Goal: Task Accomplishment & Management: Complete application form

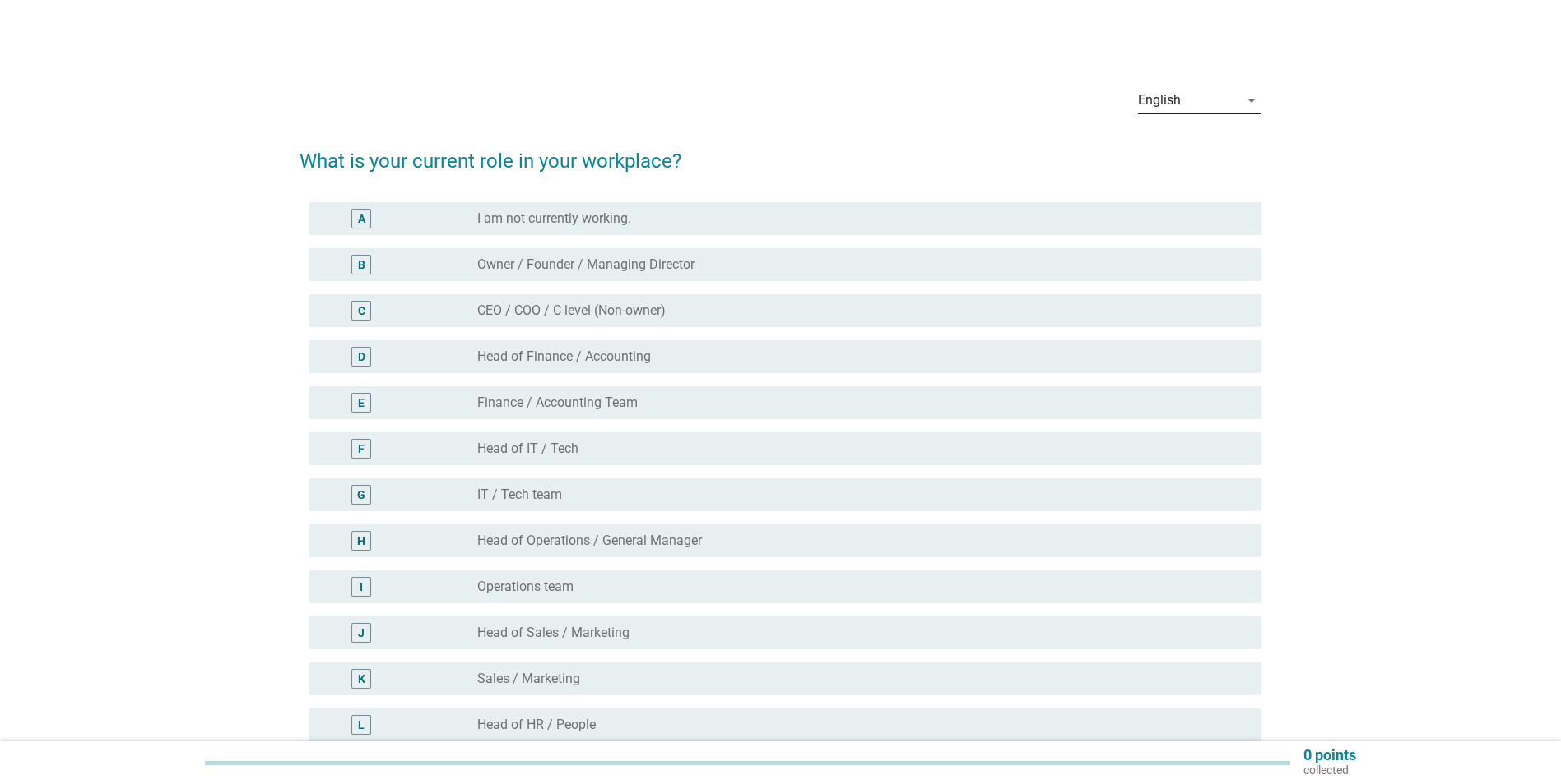
click at [1178, 109] on div "English" at bounding box center [1188, 100] width 100 height 26
click at [1166, 156] on div "Bahasa Melayu" at bounding box center [1199, 153] width 98 height 19
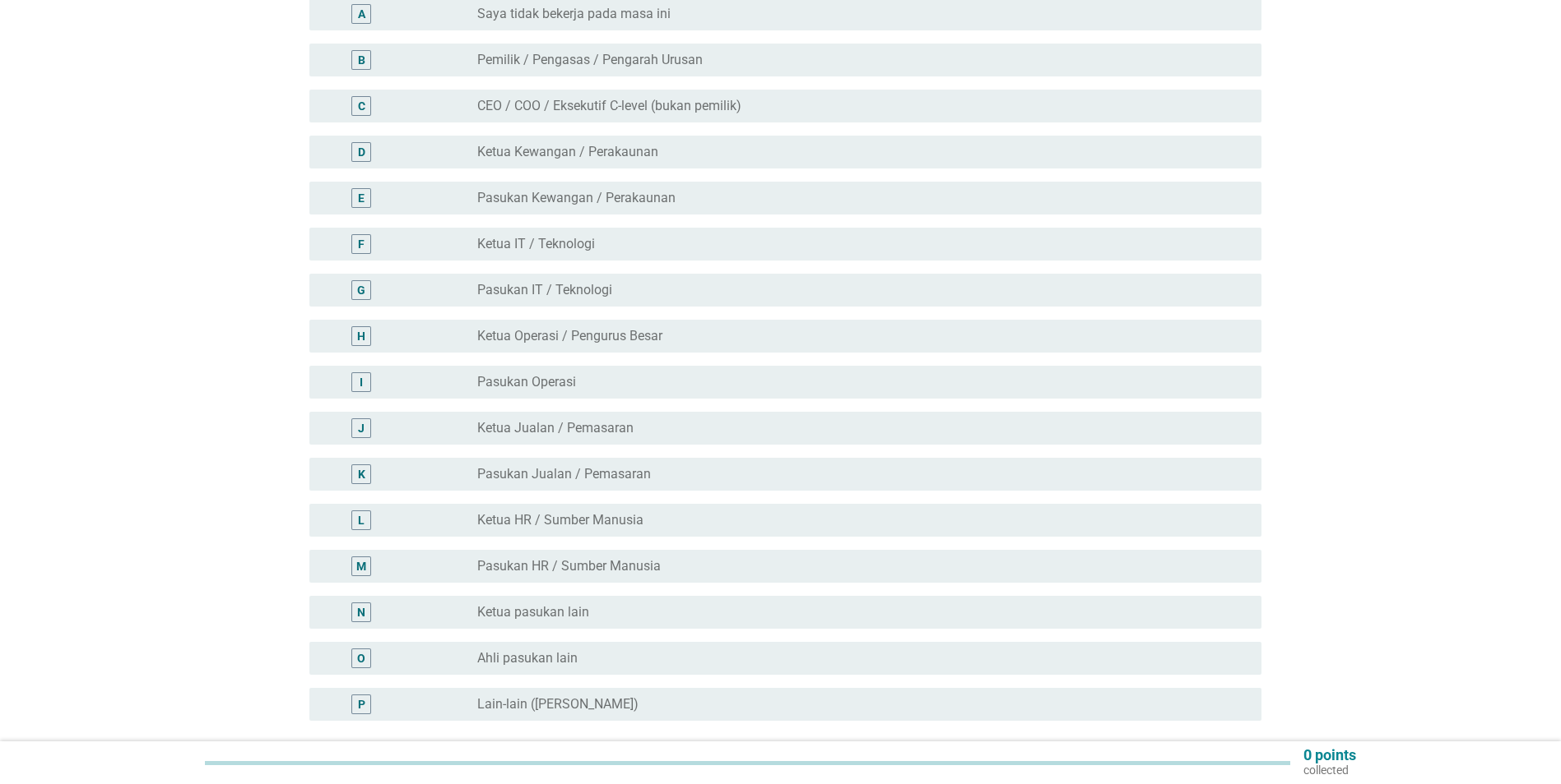
scroll to position [247, 0]
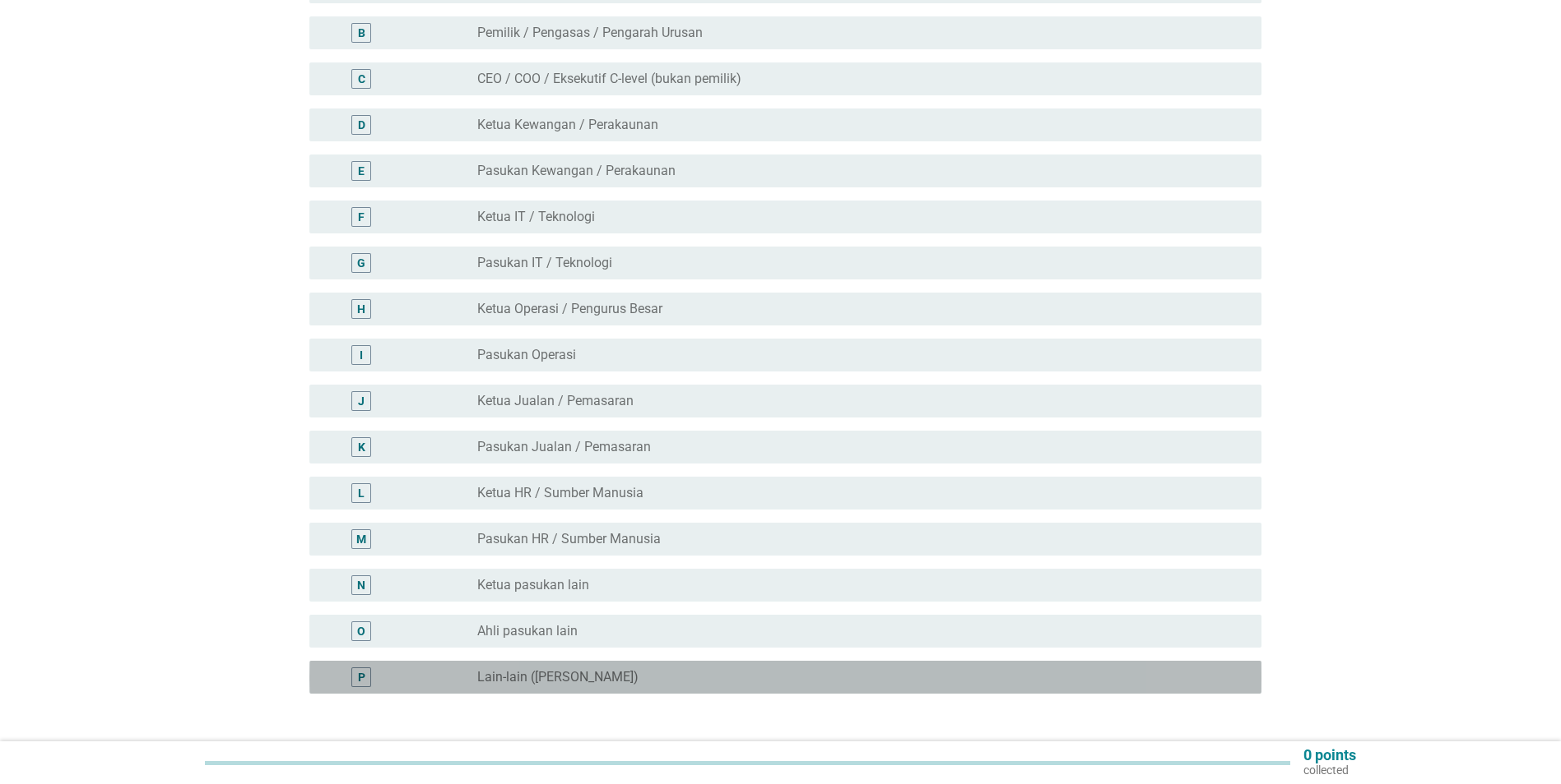
click at [538, 669] on label "Lain-lain ([PERSON_NAME])" at bounding box center [558, 677] width 162 height 17
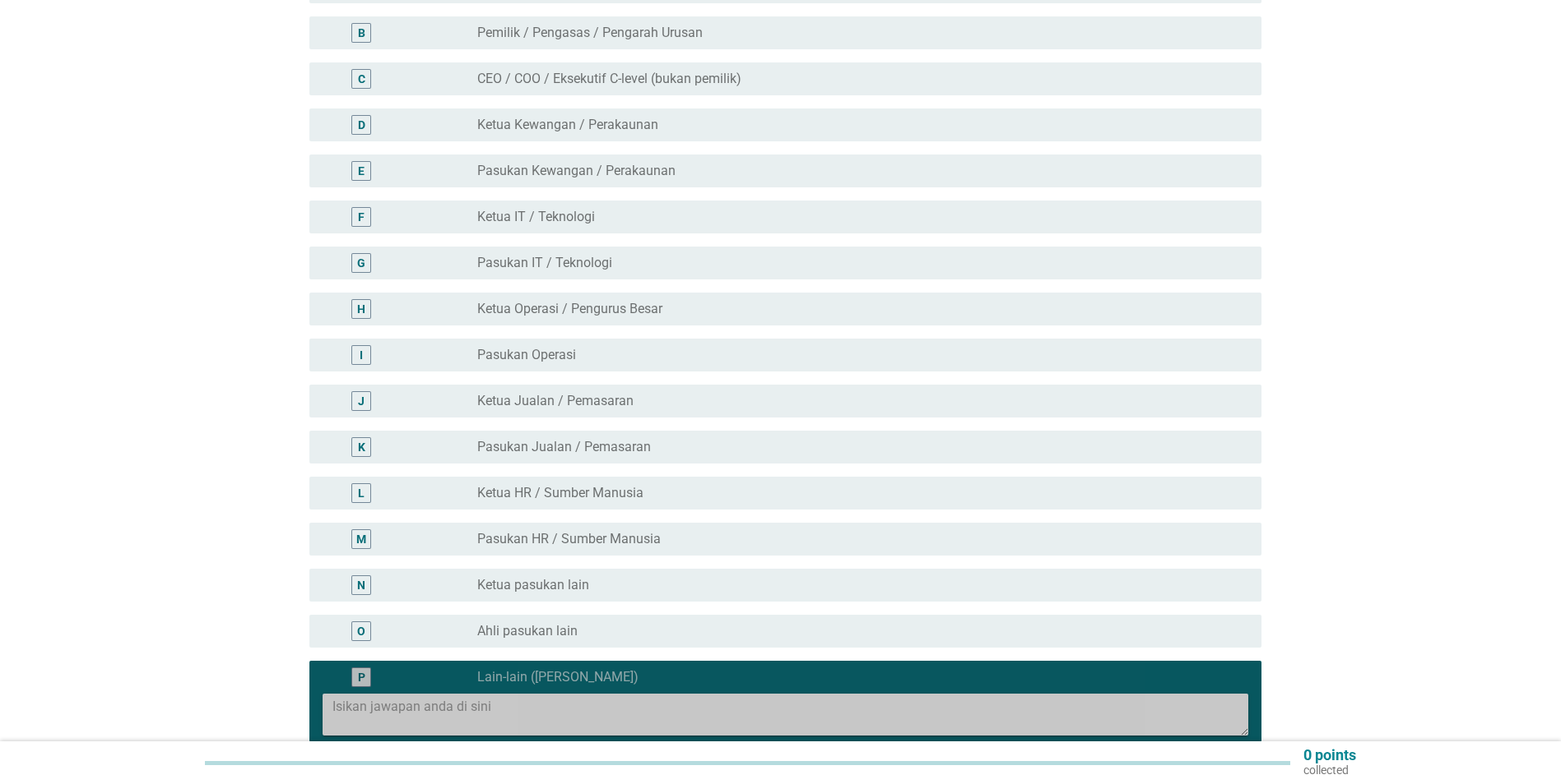
click at [521, 694] on textarea at bounding box center [790, 715] width 915 height 42
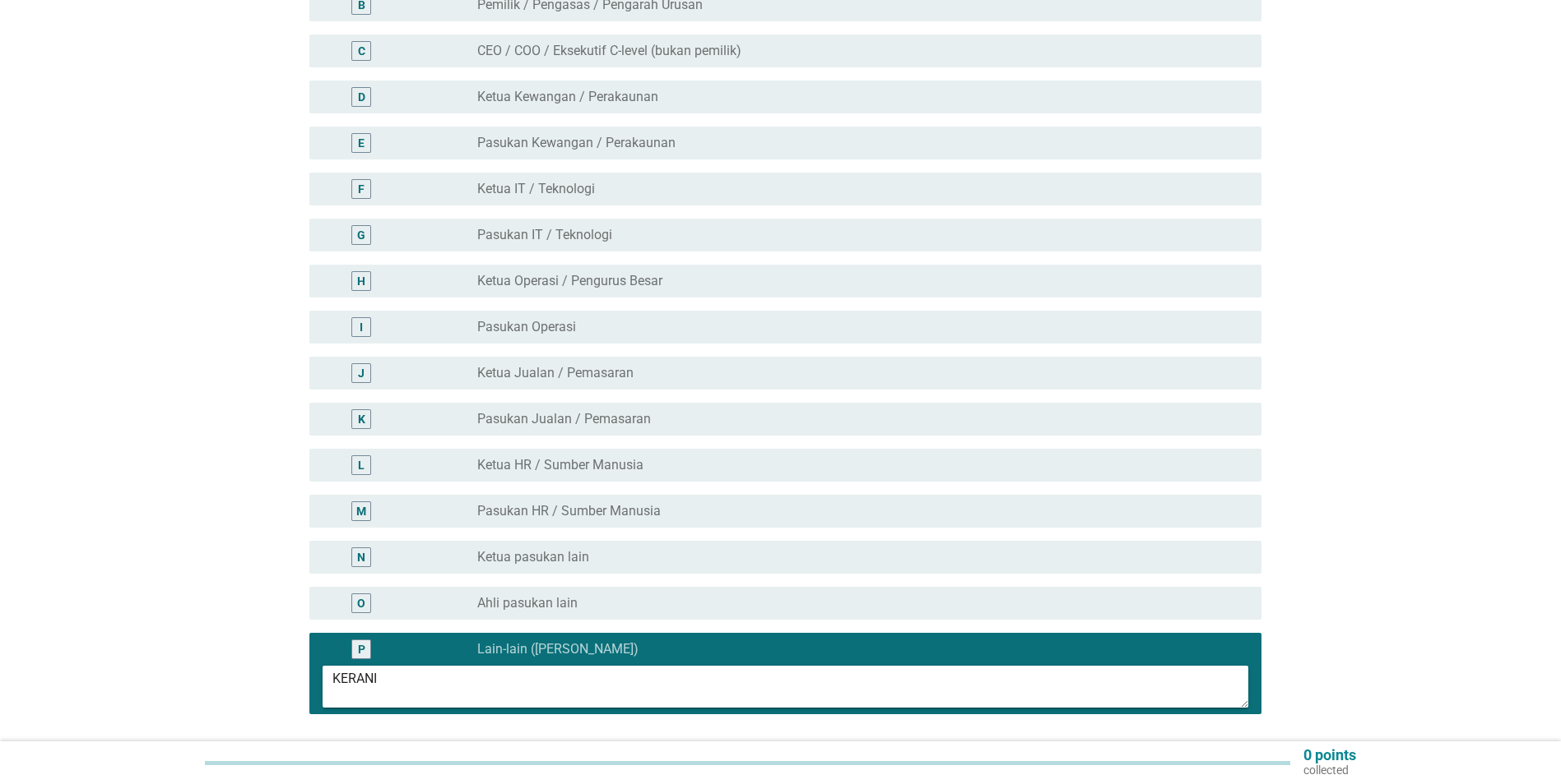
scroll to position [406, 0]
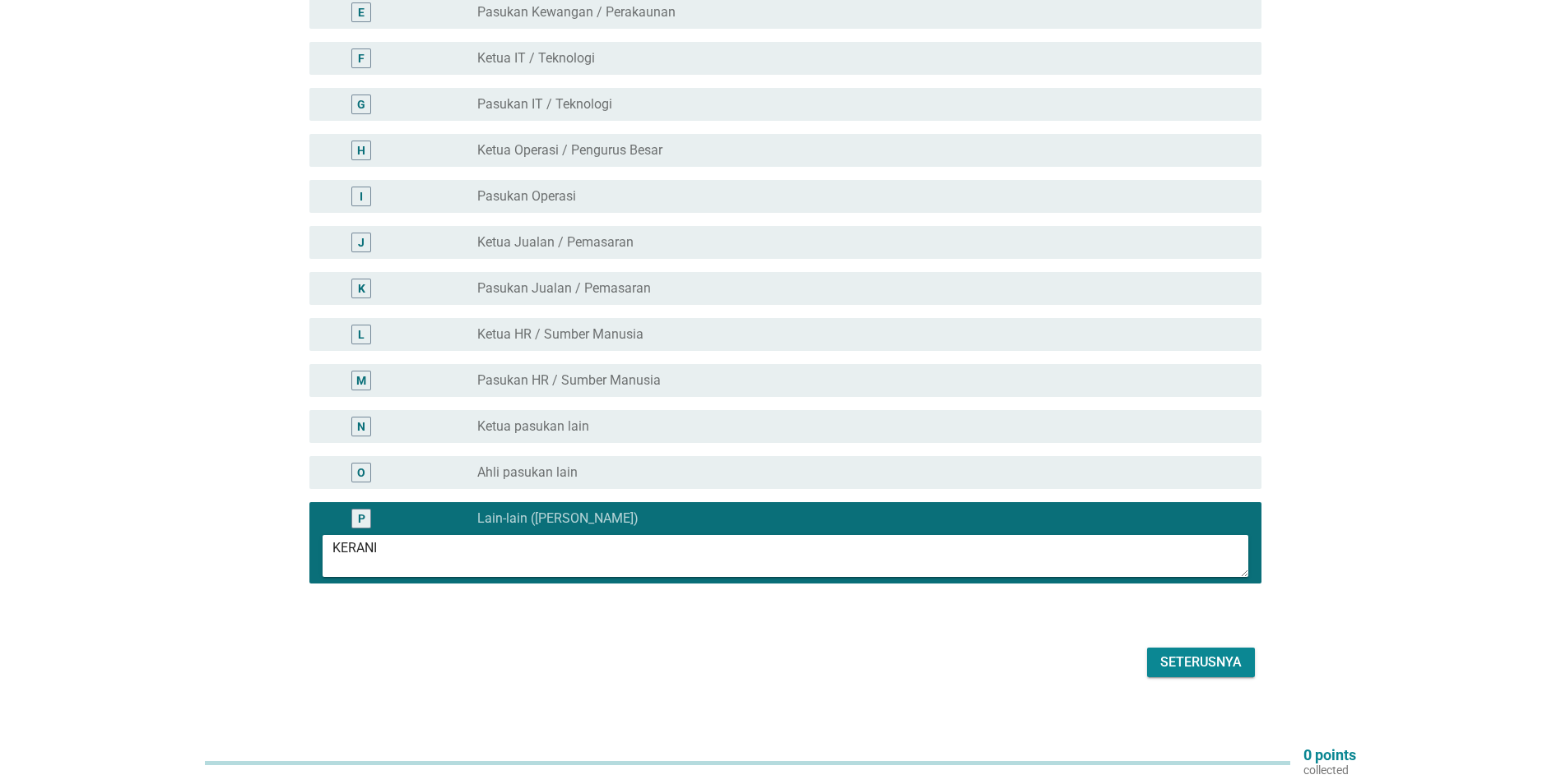
type textarea "KERANI"
click at [1219, 653] on div "Seterusnya" at bounding box center [1201, 663] width 82 height 19
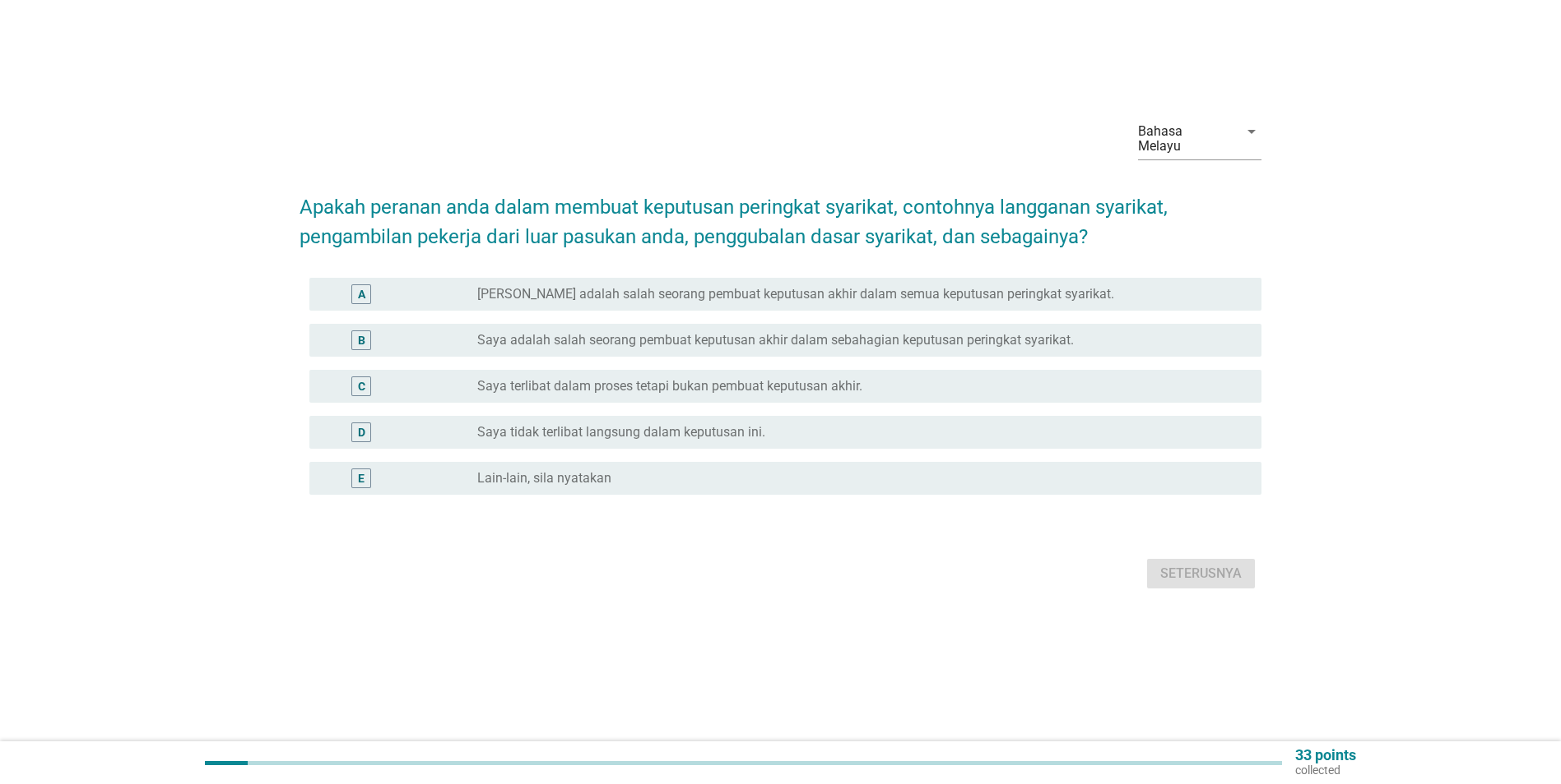
scroll to position [0, 0]
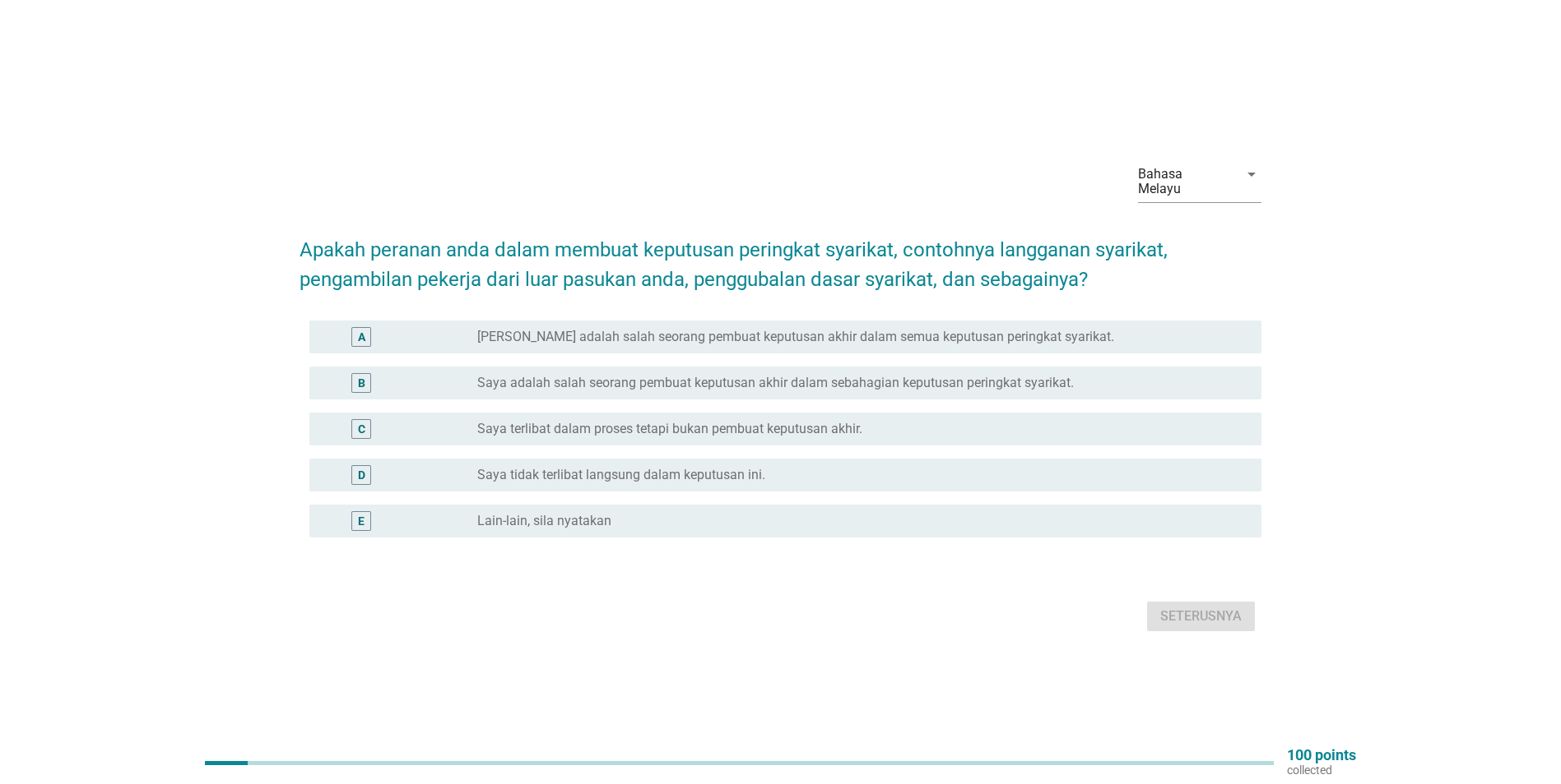
click at [611, 442] on div "C radio_button_unchecked Saya terlibat dalam proses tetapi bukan pembuat keputu…" at bounding box center [780, 429] width 962 height 46
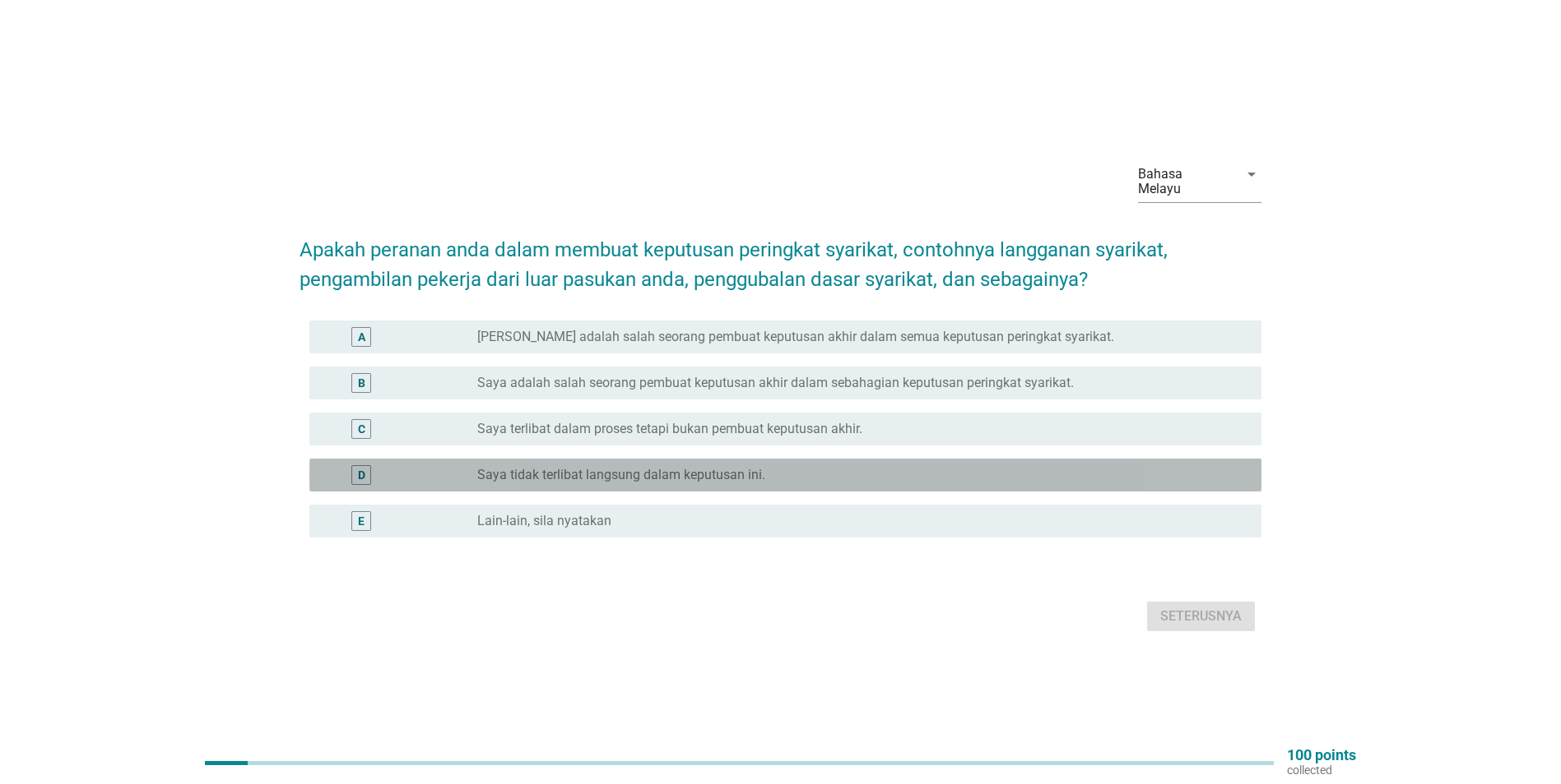
click at [612, 472] on label "Saya tidak terlibat langsung dalam keputusan ini." at bounding box center [621, 475] width 288 height 17
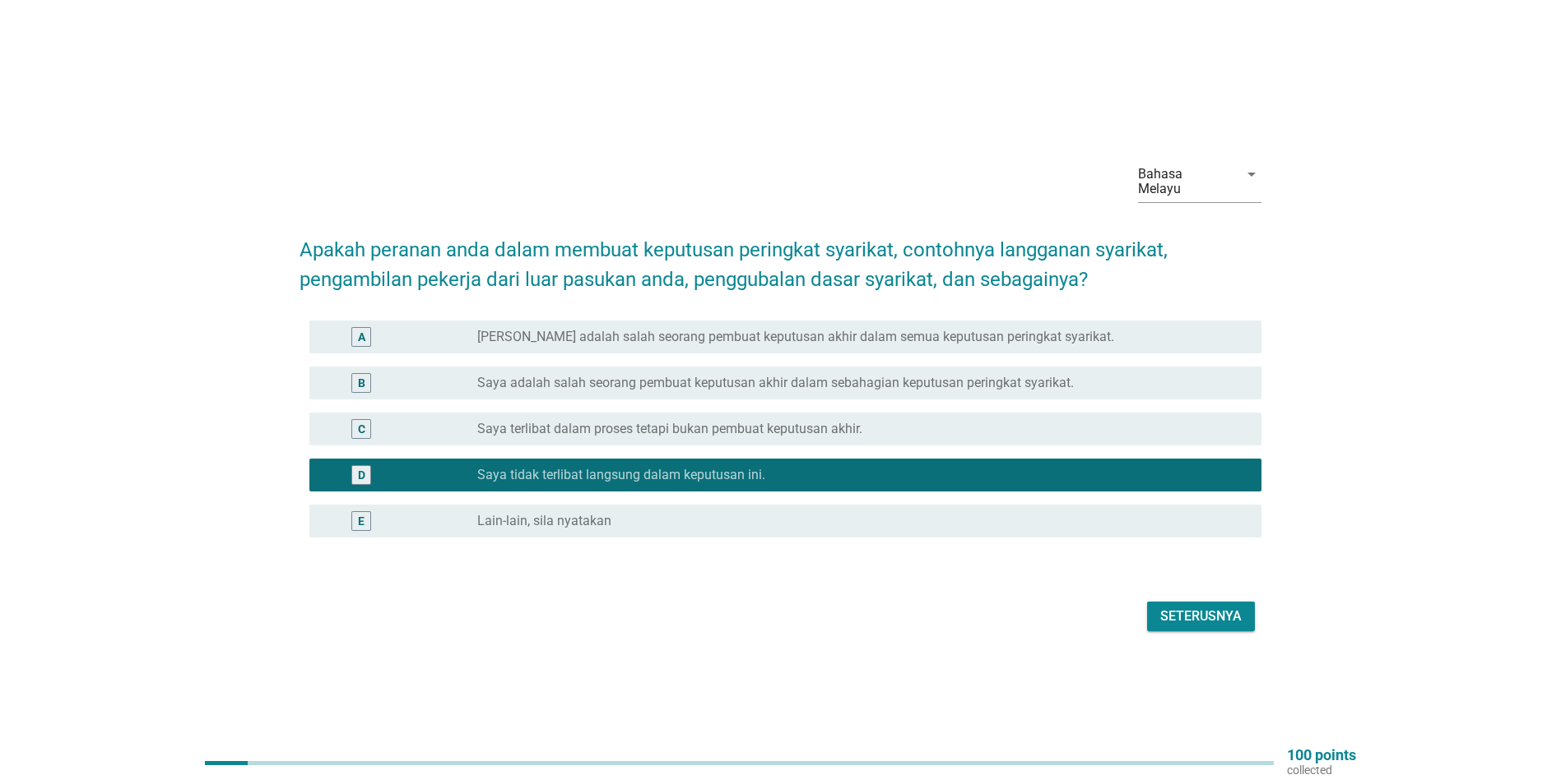
drag, startPoint x: 1258, startPoint y: 613, endPoint x: 1230, endPoint y: 604, distance: 29.4
click at [1251, 610] on div "Seterusnya" at bounding box center [780, 616] width 962 height 40
click at [1226, 607] on div "Seterusnya" at bounding box center [1201, 616] width 82 height 19
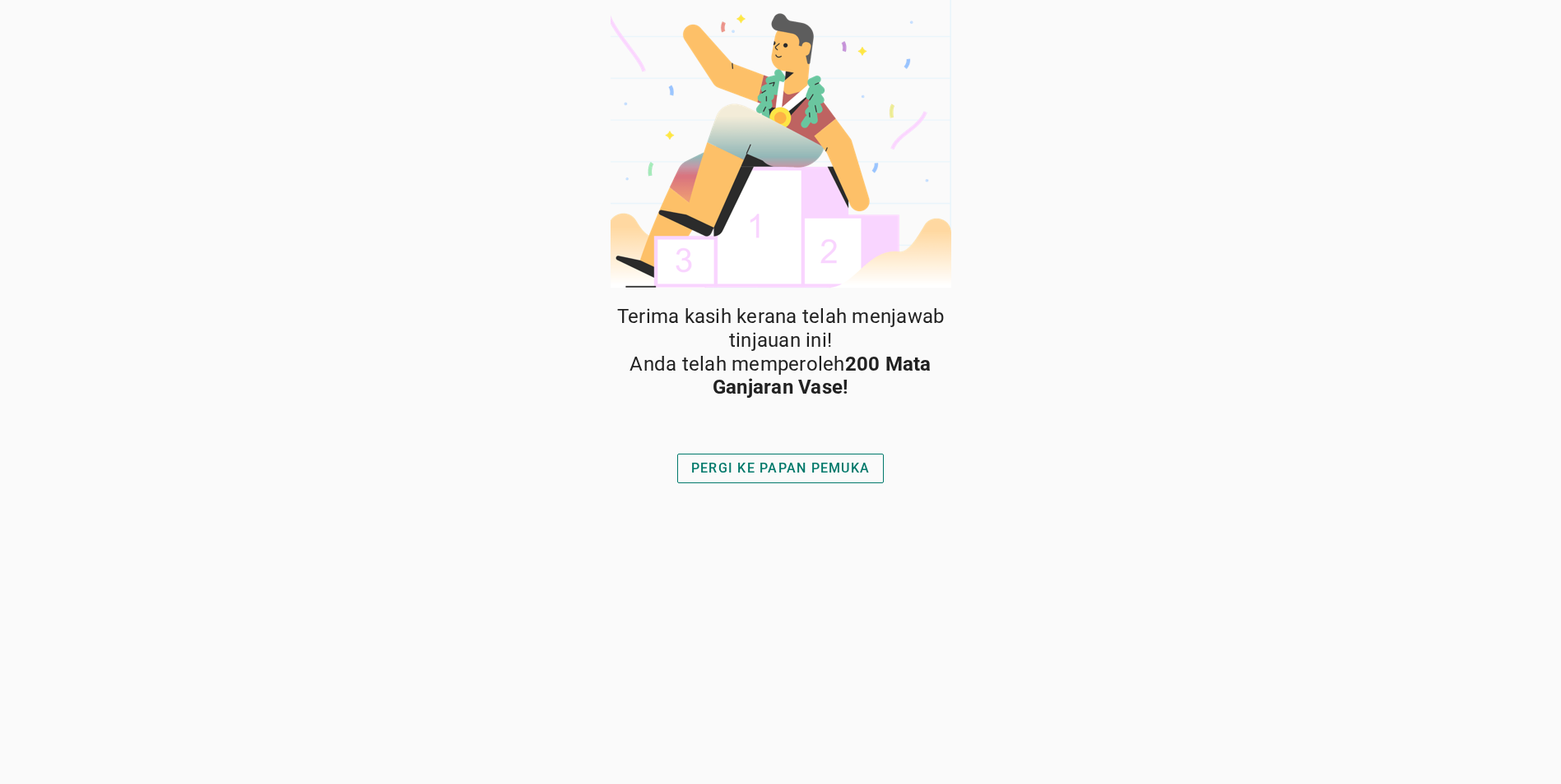
click at [777, 447] on div "Terima kasih kerana telah menjawab tinjauan ini! Anda telah memperoleh 200 Mata…" at bounding box center [780, 544] width 345 height 479
click at [777, 460] on div "PERGI KE PAPAN PEMUKA" at bounding box center [780, 469] width 178 height 19
